Goal: Task Accomplishment & Management: Complete application form

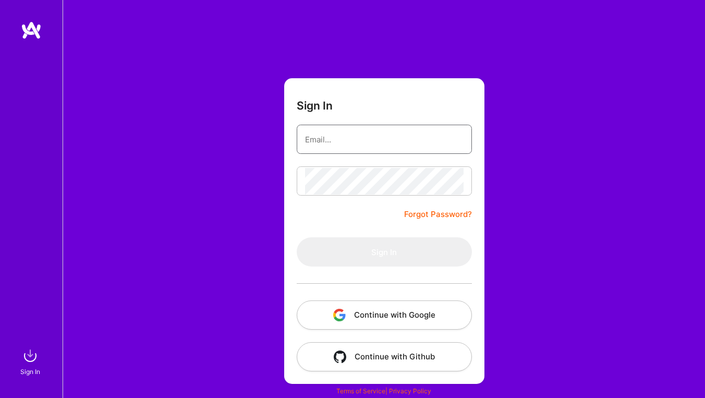
type input "[EMAIL_ADDRESS][DOMAIN_NAME]"
click at [384, 252] on button "Sign In" at bounding box center [384, 251] width 175 height 29
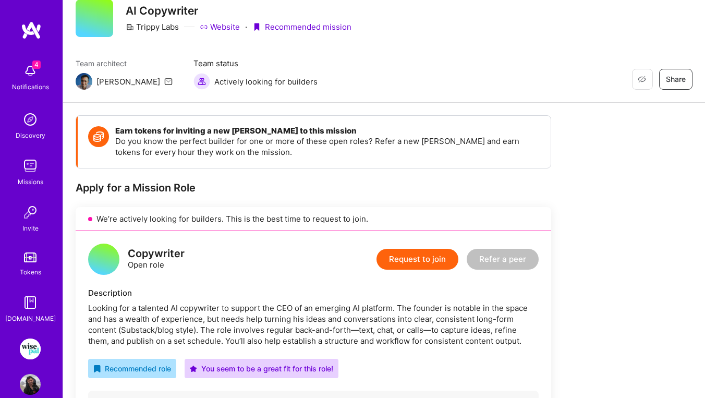
scroll to position [42, 0]
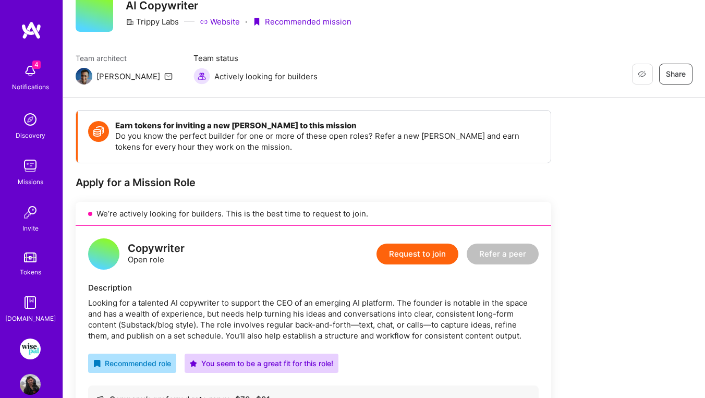
click at [418, 252] on button "Request to join" at bounding box center [417, 253] width 82 height 21
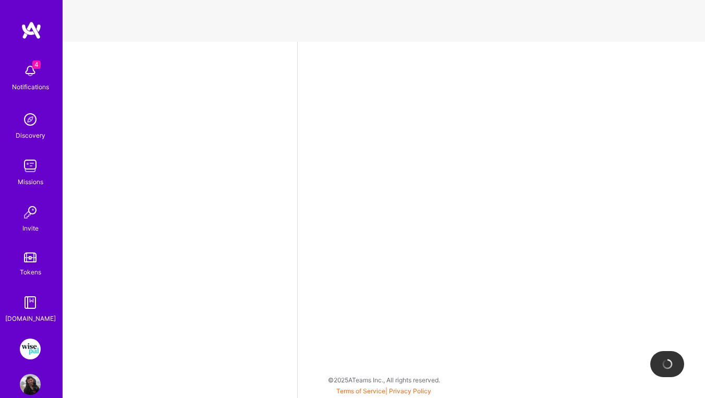
select select "US"
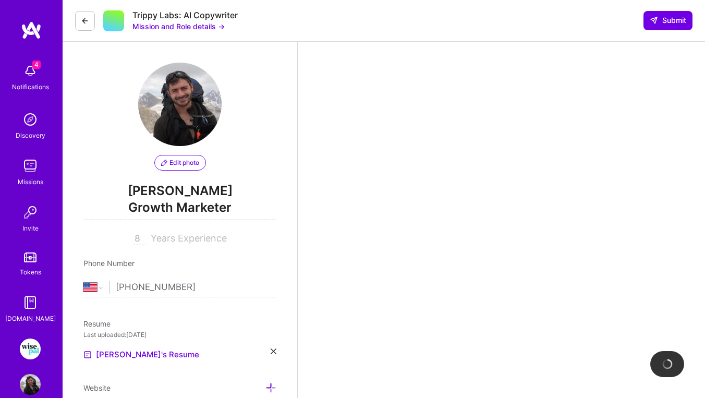
scroll to position [222, 0]
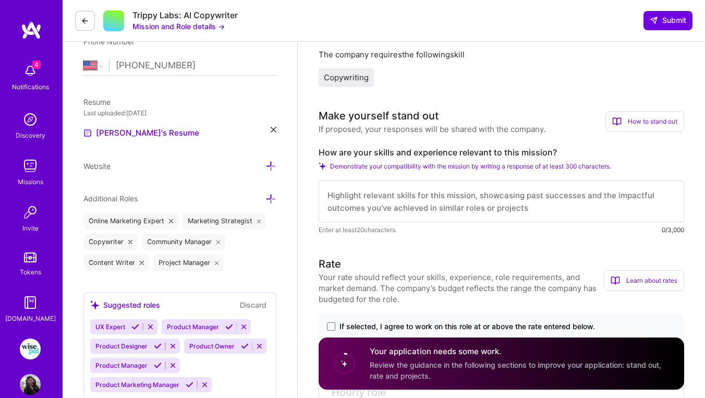
click at [396, 196] on textarea at bounding box center [501, 201] width 365 height 42
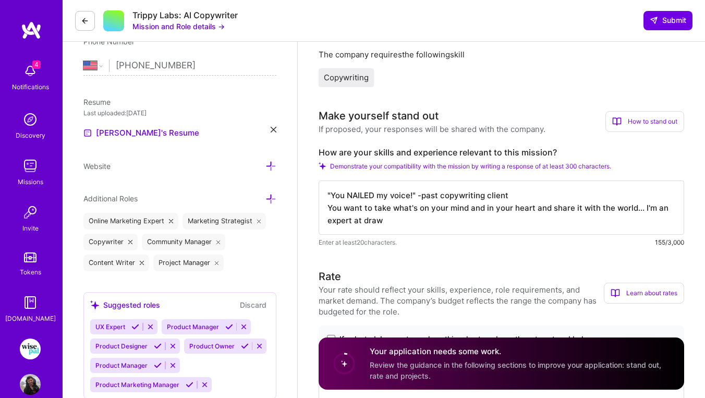
click at [338, 209] on textarea ""You NAILED my voice!" -past copywriting client You want to take what's on your…" at bounding box center [501, 207] width 365 height 54
click at [397, 209] on textarea ""You NAILED my voice!" -past copywriting client Share want to take what's on yo…" at bounding box center [501, 207] width 365 height 54
click at [338, 210] on textarea ""You NAILED my voice!" -past copywriting client Share what's on your mind and i…" at bounding box center [501, 207] width 365 height 54
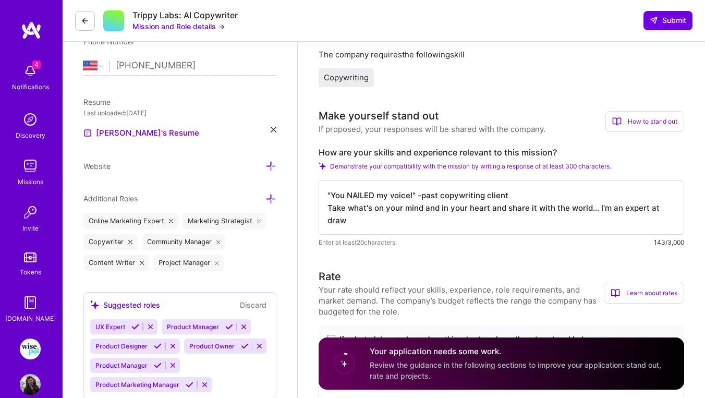
drag, startPoint x: 564, startPoint y: 214, endPoint x: 597, endPoint y: 205, distance: 34.5
click at [597, 205] on textarea ""You NAILED my voice!" -past copywriting client Take what's on your mind and in…" at bounding box center [501, 207] width 365 height 54
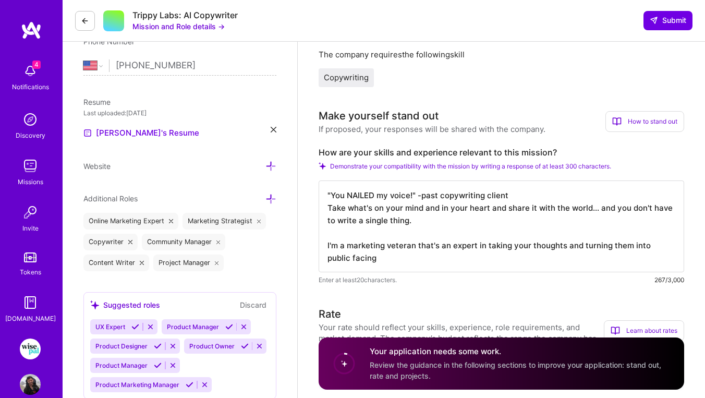
click at [649, 247] on textarea ""You NAILED my voice!" -past copywriting client Take what's on your mind and in…" at bounding box center [501, 226] width 365 height 92
click at [367, 261] on textarea ""You NAILED my voice!" -past copywriting client Take what's on your mind and in…" at bounding box center [501, 226] width 365 height 92
click at [529, 261] on textarea ""You NAILED my voice!" -past copywriting client Take what's on your mind and in…" at bounding box center [501, 226] width 365 height 92
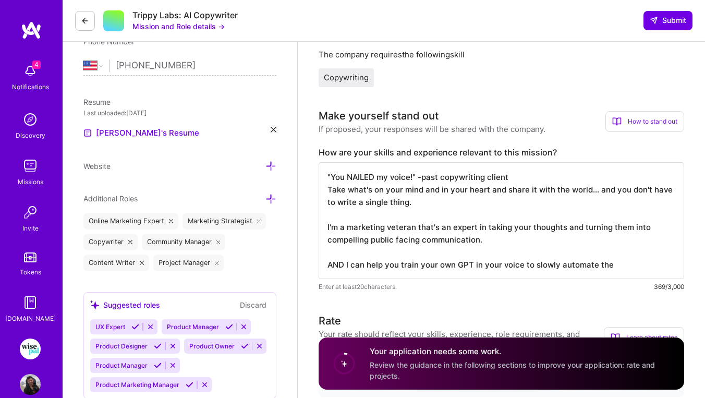
click at [532, 264] on textarea ""You NAILED my voice!" -past copywriting client Take what's on your mind and in…" at bounding box center [501, 220] width 365 height 117
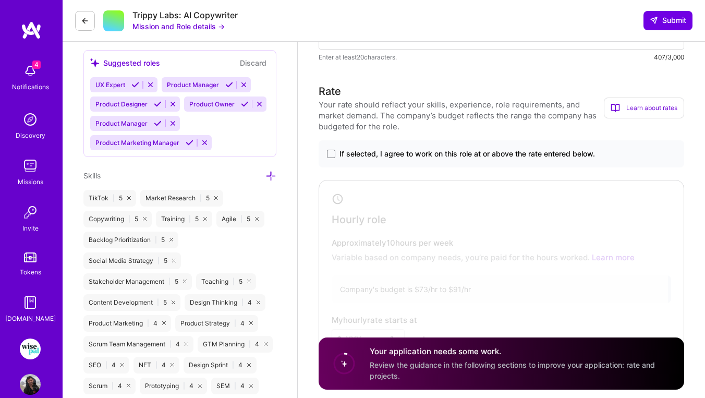
scroll to position [455, 0]
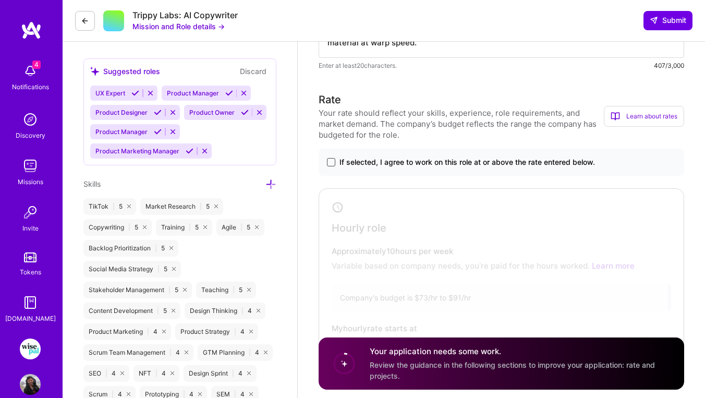
type textarea ""You NAILED my voice!" -past copywriting client Take what's on your mind and in…"
click at [332, 160] on span at bounding box center [331, 162] width 8 height 8
click at [0, 0] on input "If selected, I agree to work on this role at or above the rate entered below." at bounding box center [0, 0] width 0 height 0
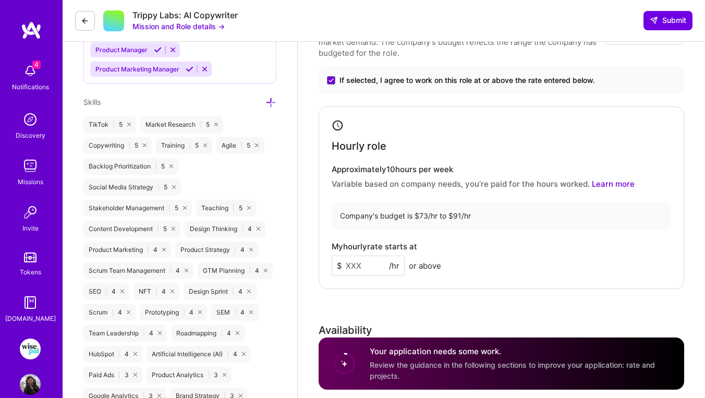
scroll to position [538, 0]
click at [362, 262] on input at bounding box center [368, 264] width 73 height 20
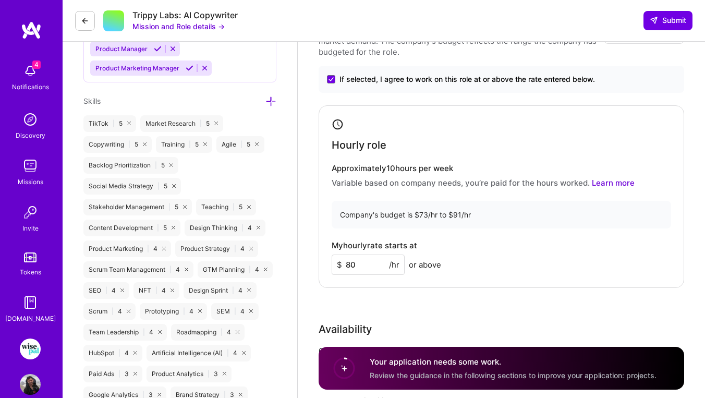
type input "80"
click at [491, 264] on div "My hourly rate starts at $ 80 /hr or above" at bounding box center [501, 258] width 339 height 34
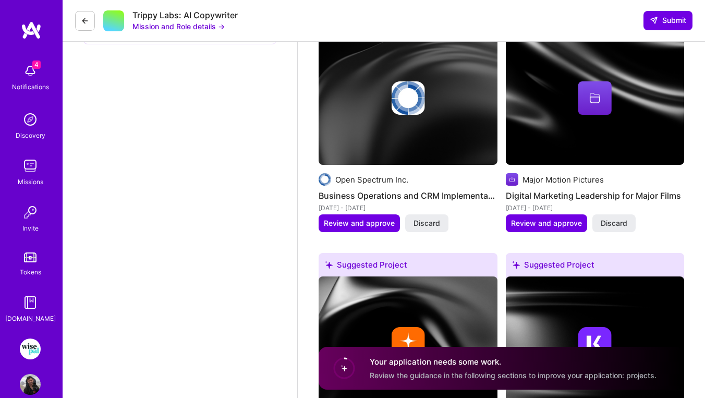
scroll to position [1223, 0]
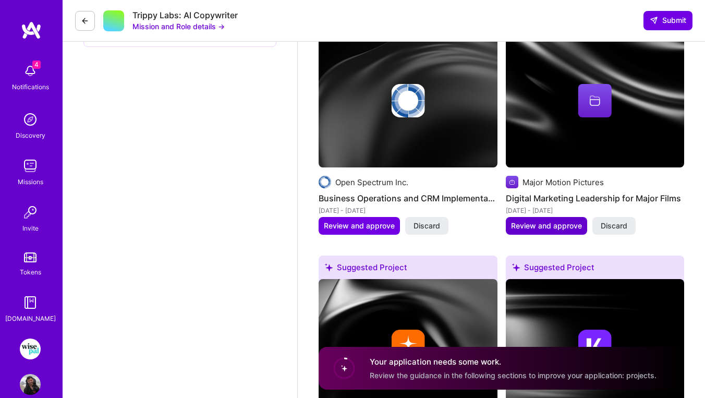
click at [543, 221] on span "Review and approve" at bounding box center [546, 226] width 71 height 10
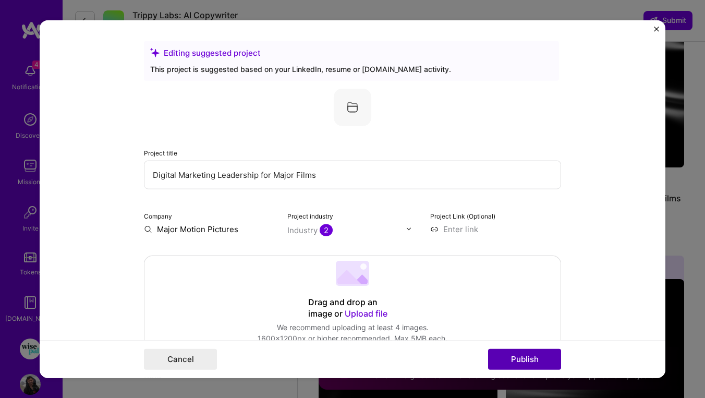
click at [537, 362] on button "Publish" at bounding box center [524, 359] width 73 height 21
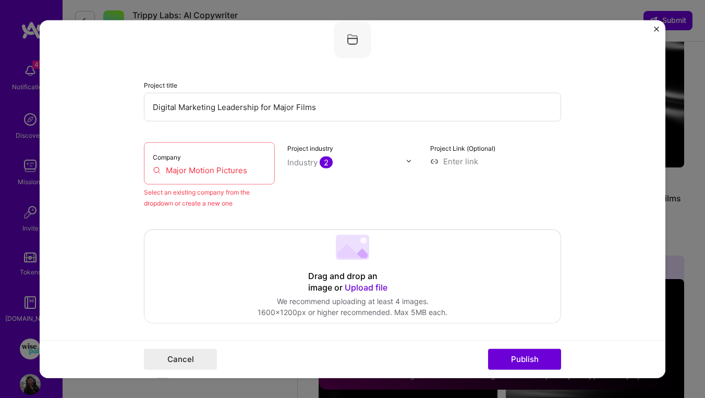
scroll to position [68, 0]
click at [242, 169] on input "Major Motion Pictures" at bounding box center [209, 169] width 113 height 11
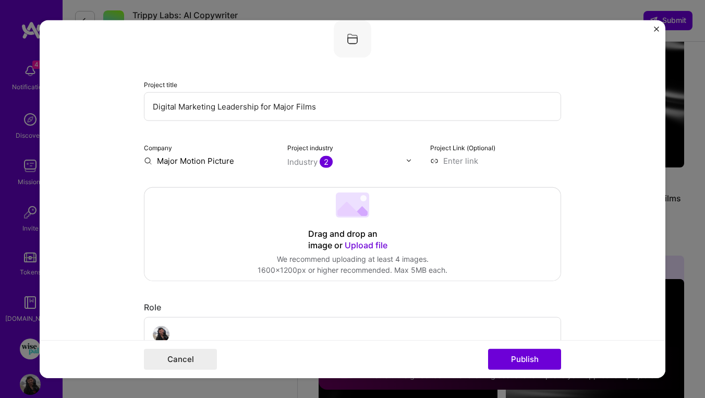
type input "Major Motion Pictures"
click at [169, 355] on button "Cancel" at bounding box center [180, 359] width 73 height 21
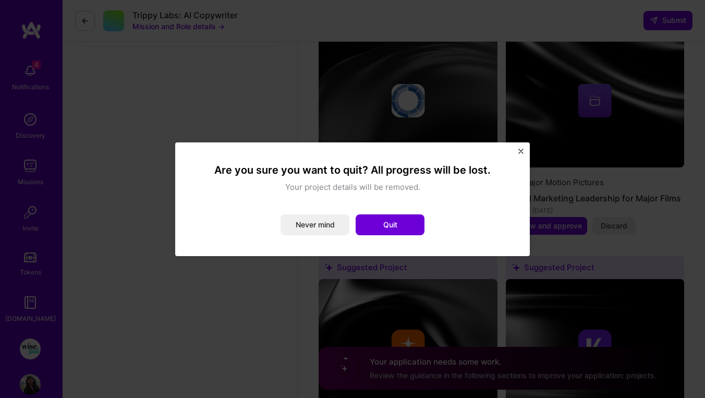
click at [523, 153] on div "Are you sure you want to quit? All progress will be lost. Your project details …" at bounding box center [352, 199] width 355 height 114
click at [521, 151] on img "Close" at bounding box center [520, 151] width 5 height 5
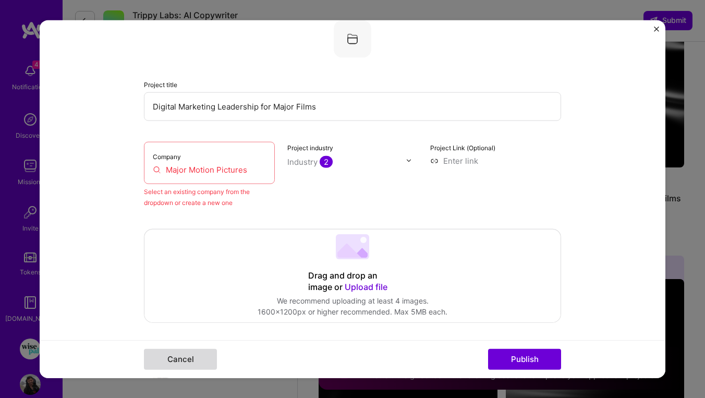
click at [174, 357] on button "Cancel" at bounding box center [180, 359] width 73 height 21
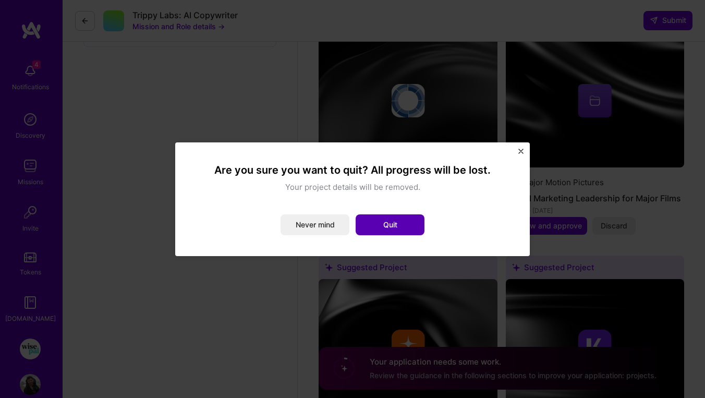
click at [399, 218] on button "Quit" at bounding box center [390, 224] width 69 height 21
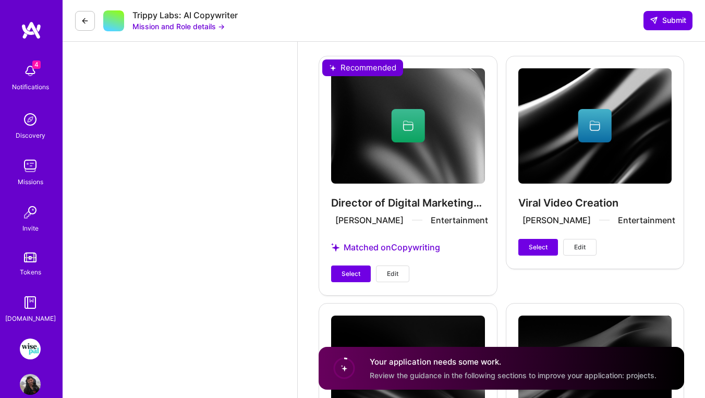
scroll to position [2161, 0]
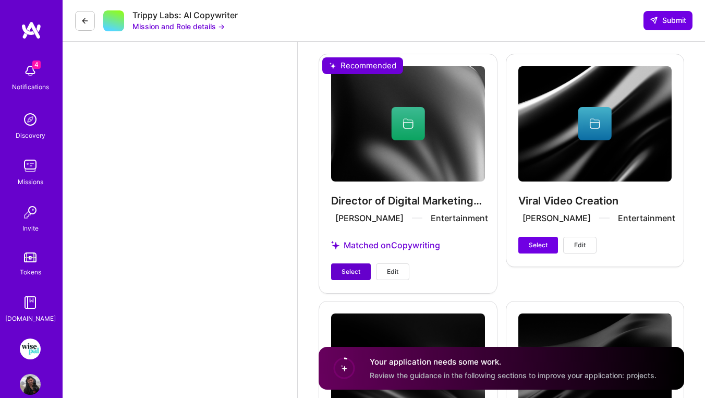
click at [346, 266] on button "Select" at bounding box center [351, 271] width 40 height 17
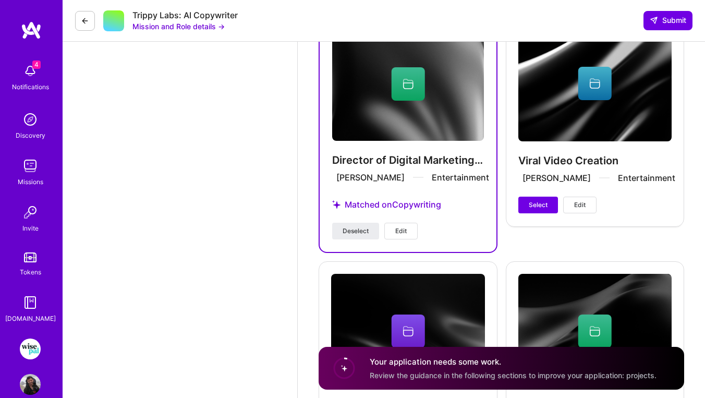
scroll to position [2193, 0]
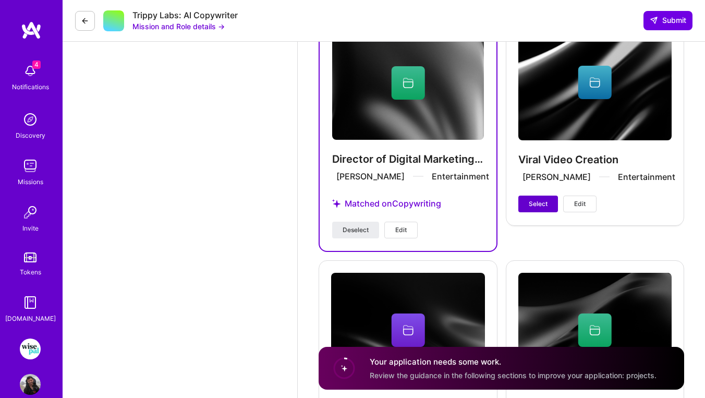
click at [534, 196] on button "Select" at bounding box center [538, 204] width 40 height 17
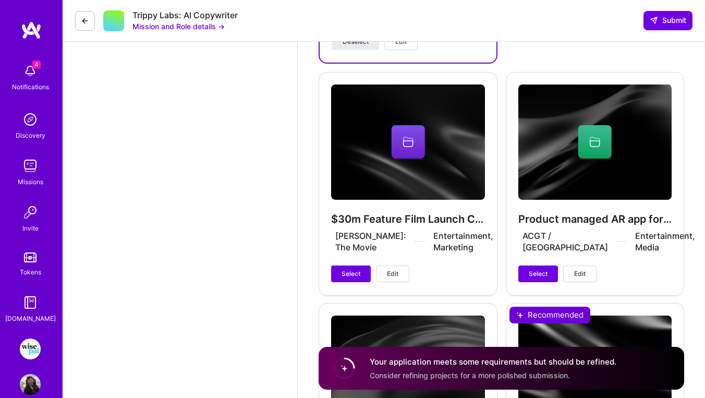
scroll to position [2381, 0]
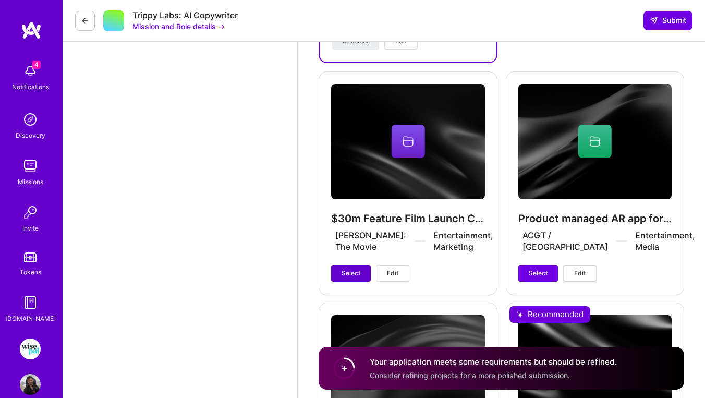
click at [351, 268] on span "Select" at bounding box center [350, 272] width 19 height 9
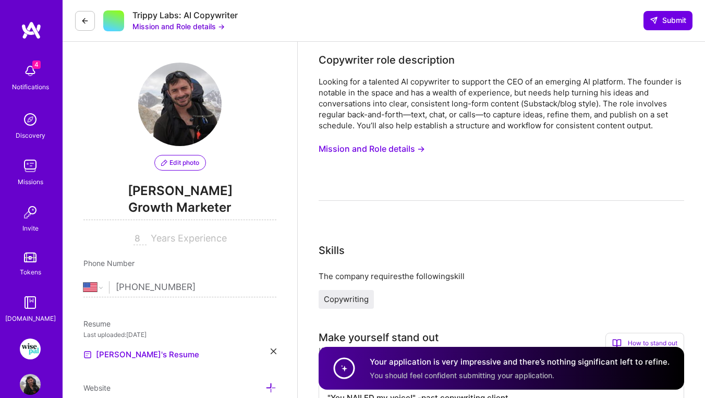
scroll to position [0, 0]
click at [668, 21] on span "Submit" at bounding box center [668, 20] width 36 height 10
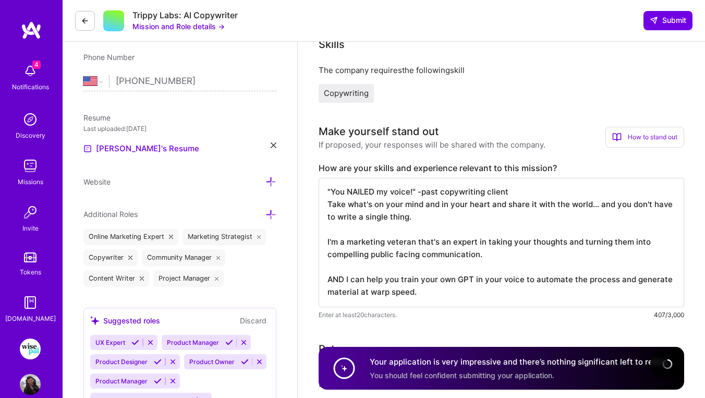
scroll to position [209, 0]
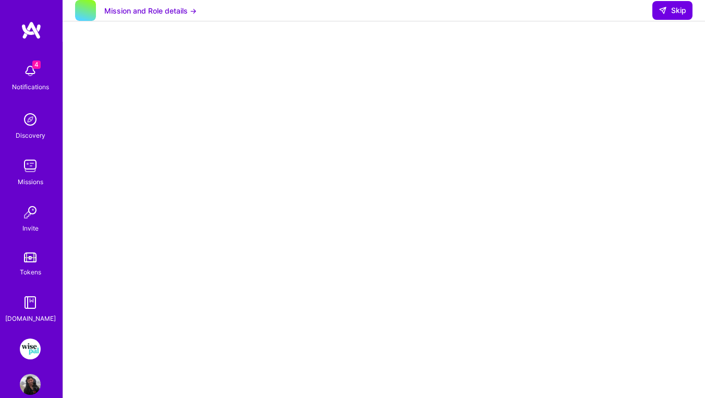
scroll to position [52, 0]
click at [139, 16] on button "Mission and Role details →" at bounding box center [150, 10] width 92 height 11
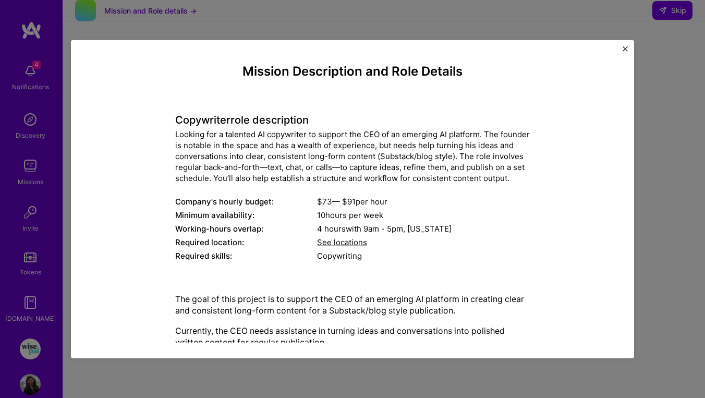
scroll to position [0, 0]
click at [625, 43] on div "Mission Description and Role Details Copywriter role description Looking for a …" at bounding box center [352, 199] width 563 height 318
click at [625, 45] on div "Mission Description and Role Details Copywriter role description Looking for a …" at bounding box center [352, 199] width 563 height 318
click at [623, 48] on img "Close" at bounding box center [624, 48] width 5 height 5
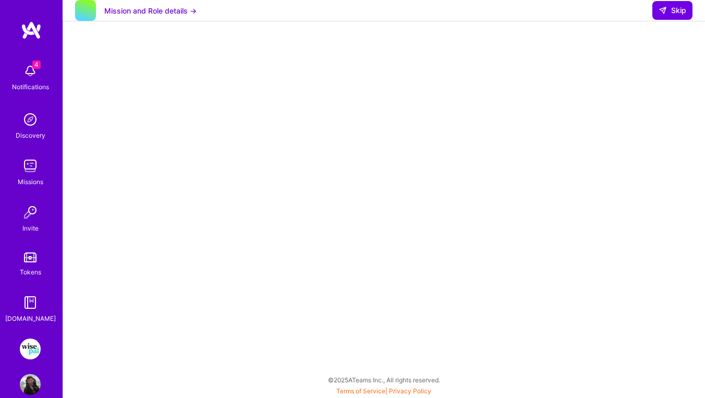
scroll to position [189, 0]
click at [667, 15] on icon at bounding box center [662, 10] width 8 height 8
select select "US"
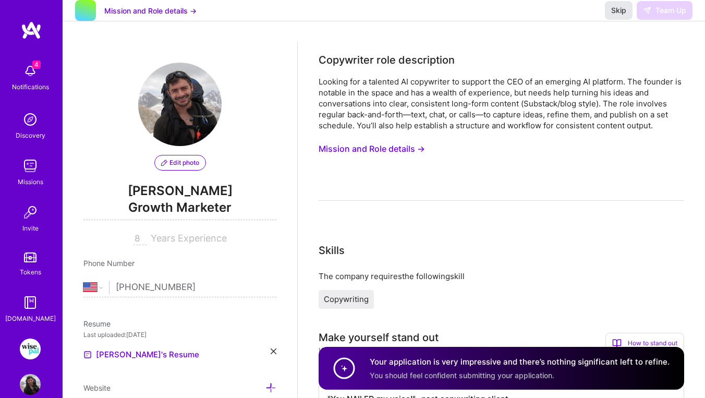
click at [611, 16] on span "Skip" at bounding box center [618, 10] width 15 height 10
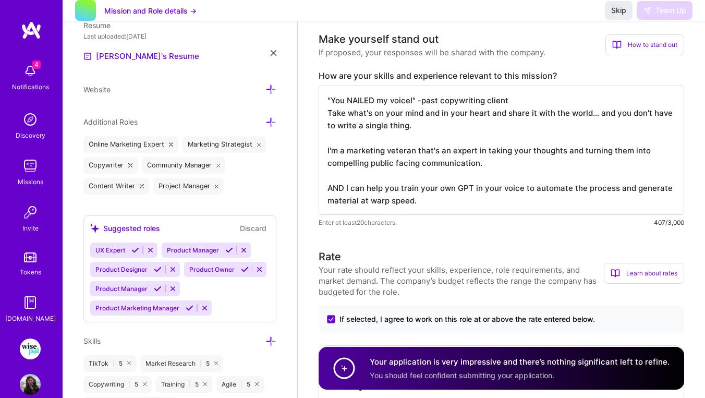
click at [541, 196] on textarea ""You NAILED my voice!" -past copywriting client Take what's on your mind and in…" at bounding box center [501, 149] width 365 height 129
click at [493, 64] on div "Make yourself stand out If proposed, your responses will be shared with the com…" at bounding box center [501, 129] width 365 height 197
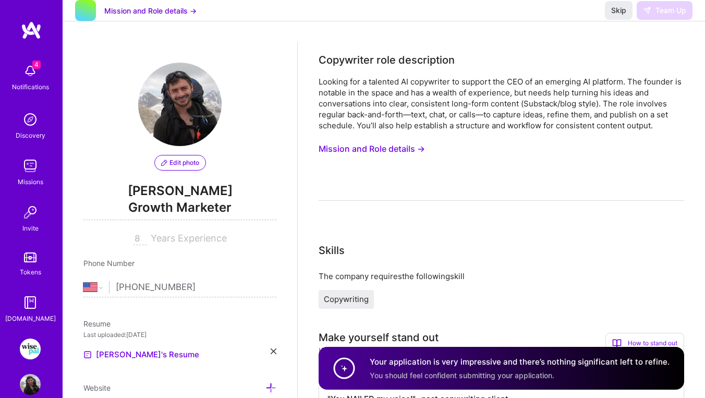
scroll to position [0, 0]
click at [651, 19] on div "Skip Team Up" at bounding box center [649, 10] width 88 height 19
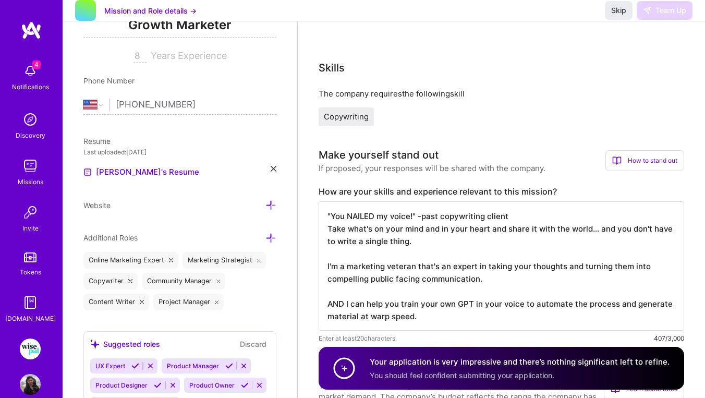
scroll to position [206, 0]
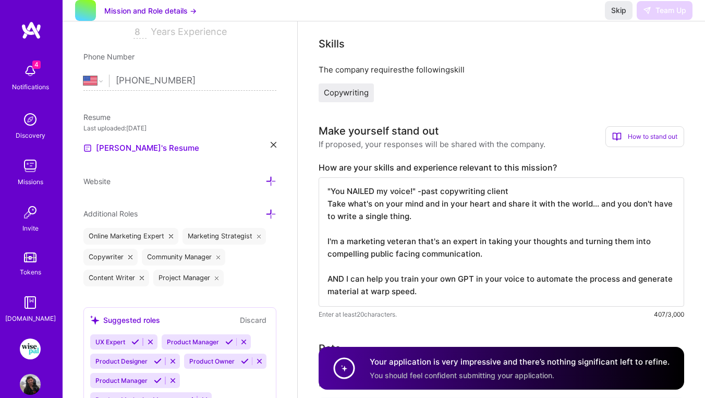
click at [276, 142] on icon at bounding box center [274, 145] width 6 height 6
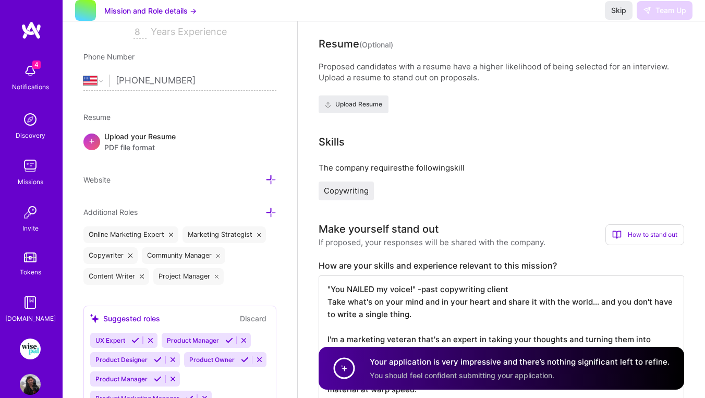
click at [124, 142] on span "PDF file format" at bounding box center [139, 147] width 71 height 11
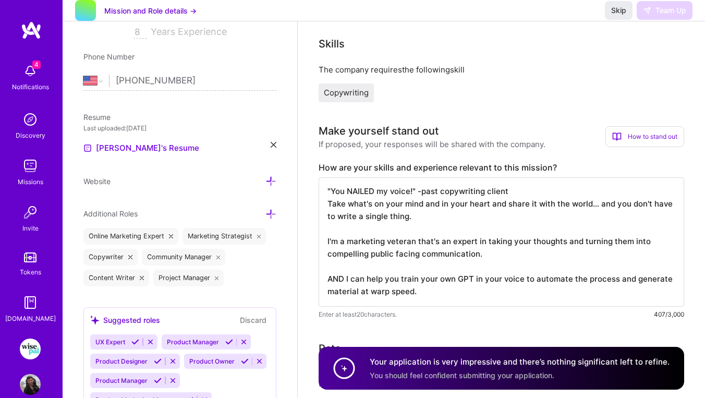
scroll to position [200, 0]
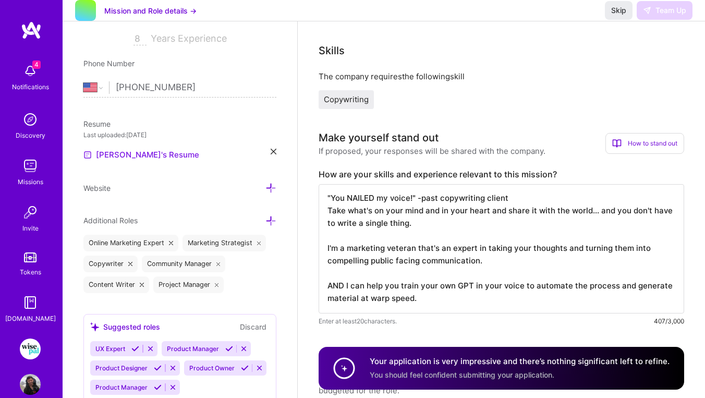
click at [116, 153] on link "[PERSON_NAME]'s Resume" at bounding box center [141, 155] width 116 height 13
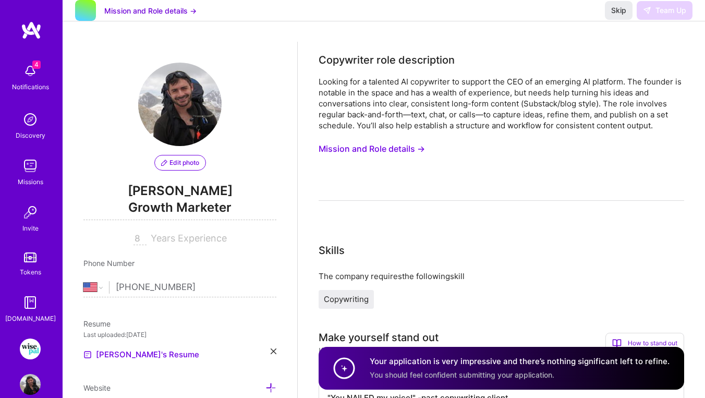
scroll to position [0, 0]
click at [612, 16] on span "Skip" at bounding box center [618, 10] width 15 height 10
click at [28, 130] on div "Discovery" at bounding box center [31, 135] width 30 height 11
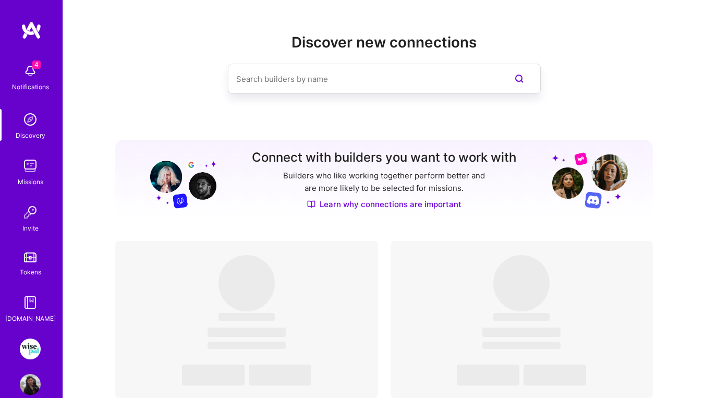
click at [31, 173] on img at bounding box center [30, 165] width 21 height 21
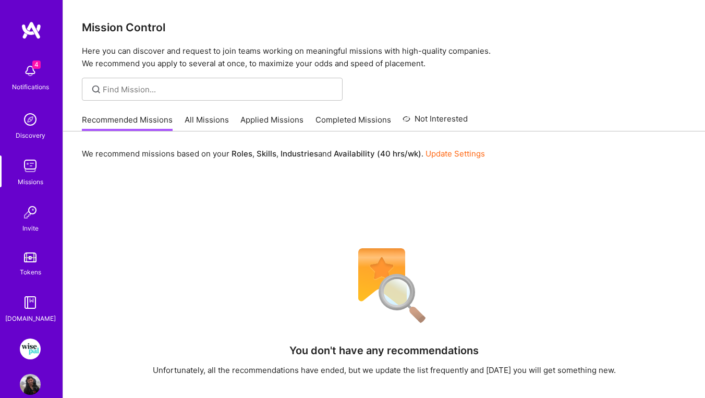
click at [213, 116] on link "All Missions" at bounding box center [207, 122] width 44 height 17
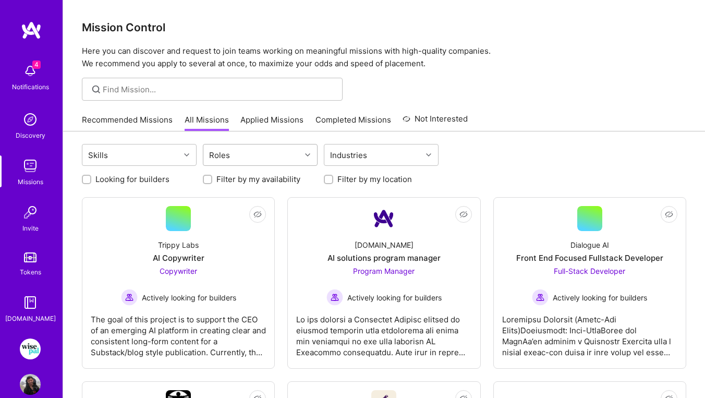
click at [291, 155] on div "Roles" at bounding box center [251, 154] width 97 height 21
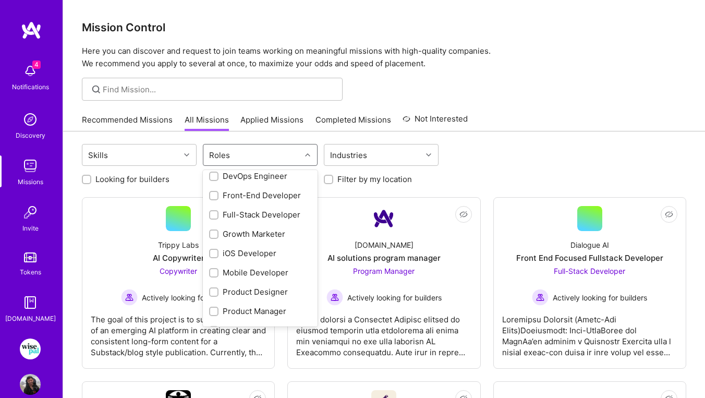
scroll to position [218, 0]
click at [252, 233] on div "Growth Marketer" at bounding box center [260, 233] width 102 height 11
checkbox input "true"
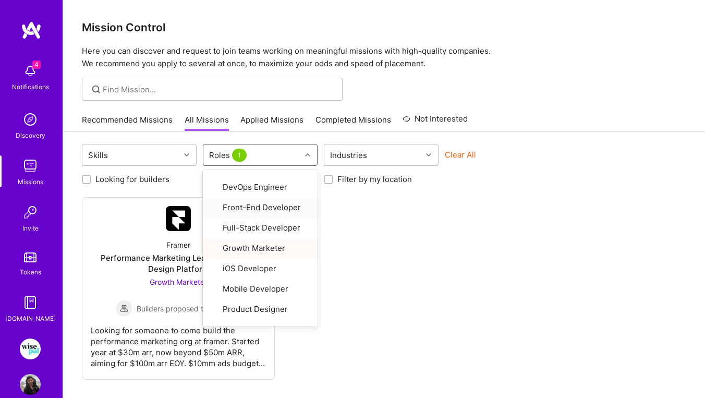
click at [592, 92] on div at bounding box center [384, 89] width 642 height 23
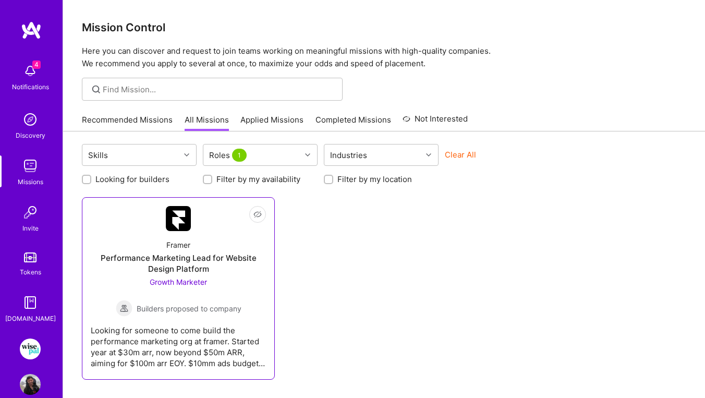
click at [184, 266] on div "Performance Marketing Lead for Website Design Platform" at bounding box center [178, 263] width 175 height 22
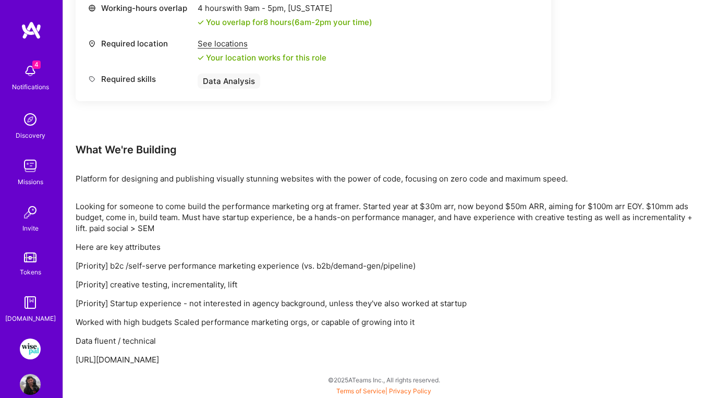
scroll to position [473, 0]
